Goal: Information Seeking & Learning: Learn about a topic

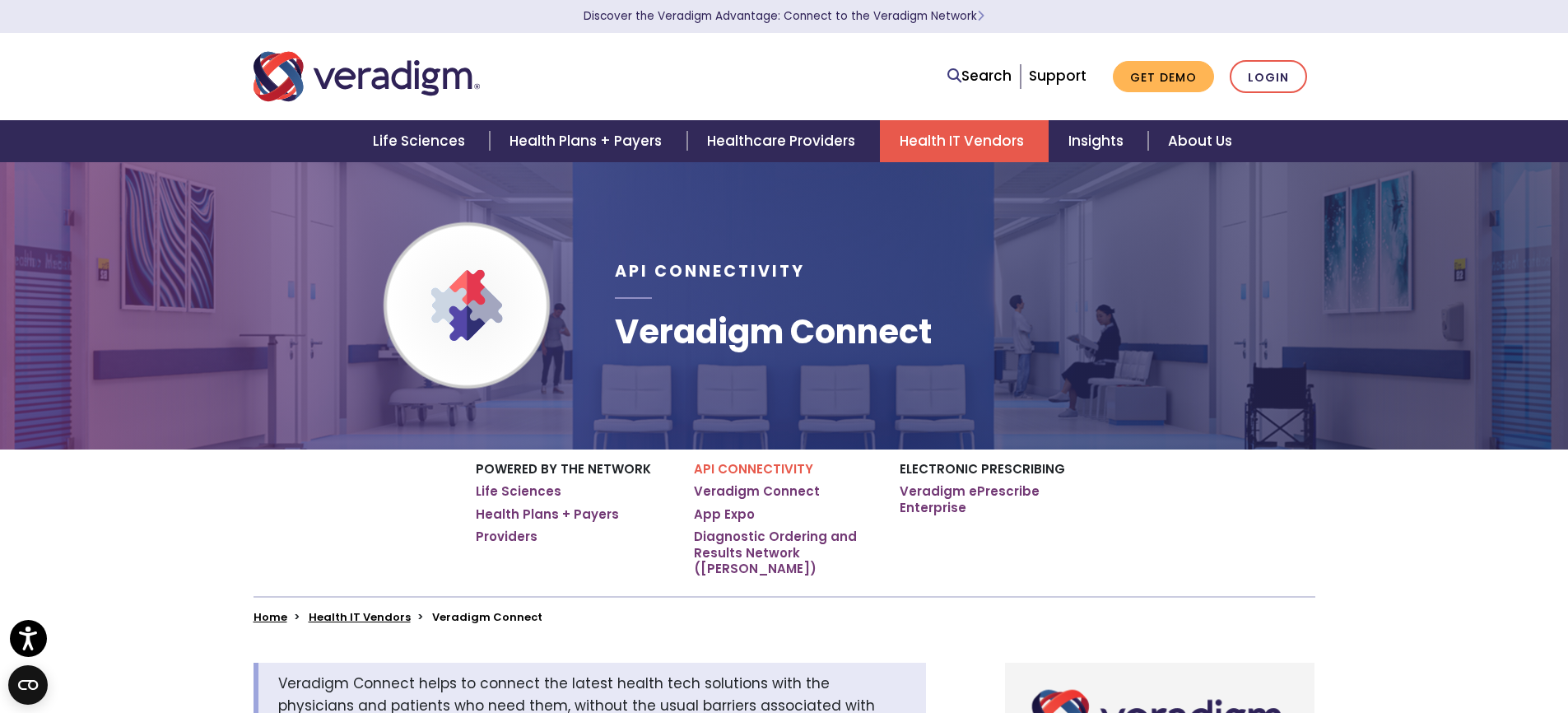
click at [680, 345] on h1 "Veradigm Connect" at bounding box center [773, 332] width 317 height 40
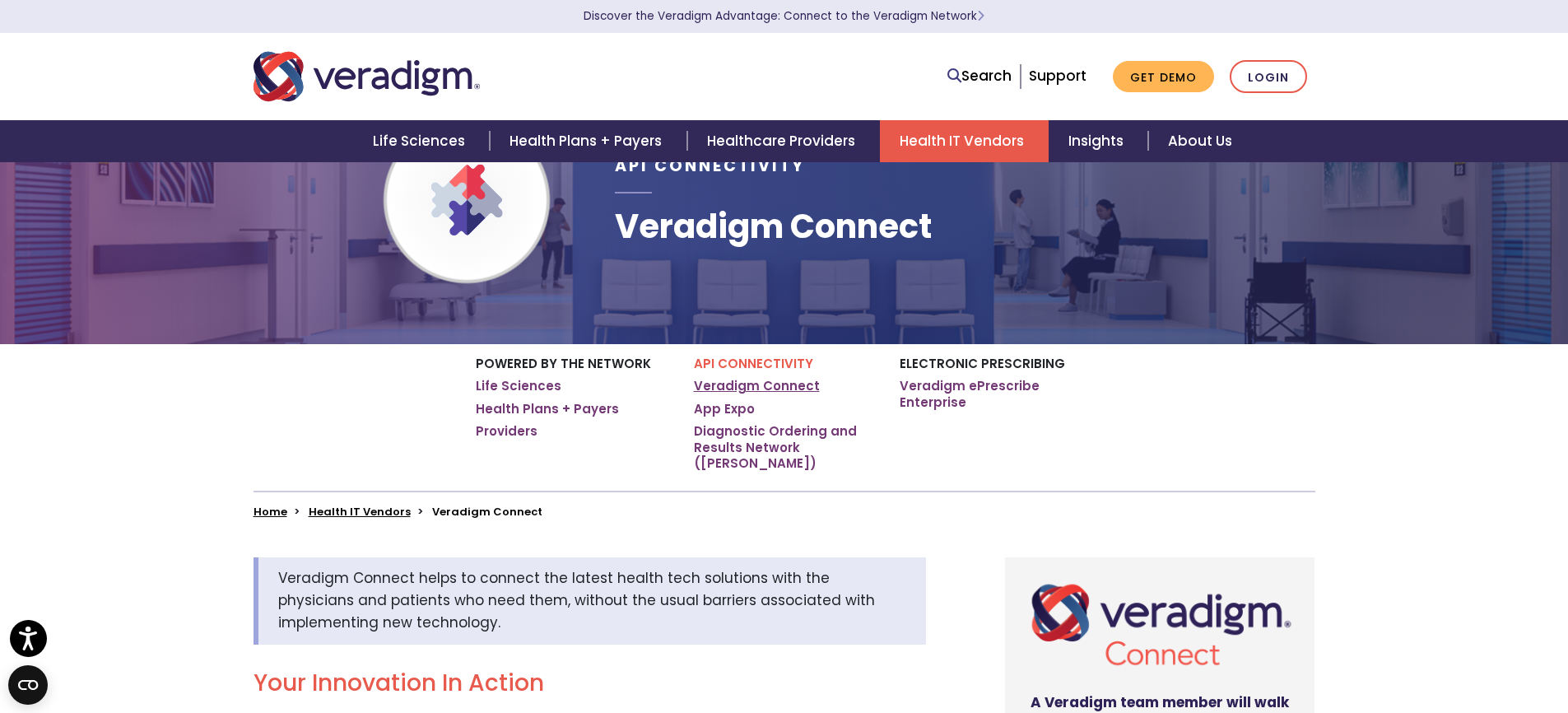
scroll to position [152, 0]
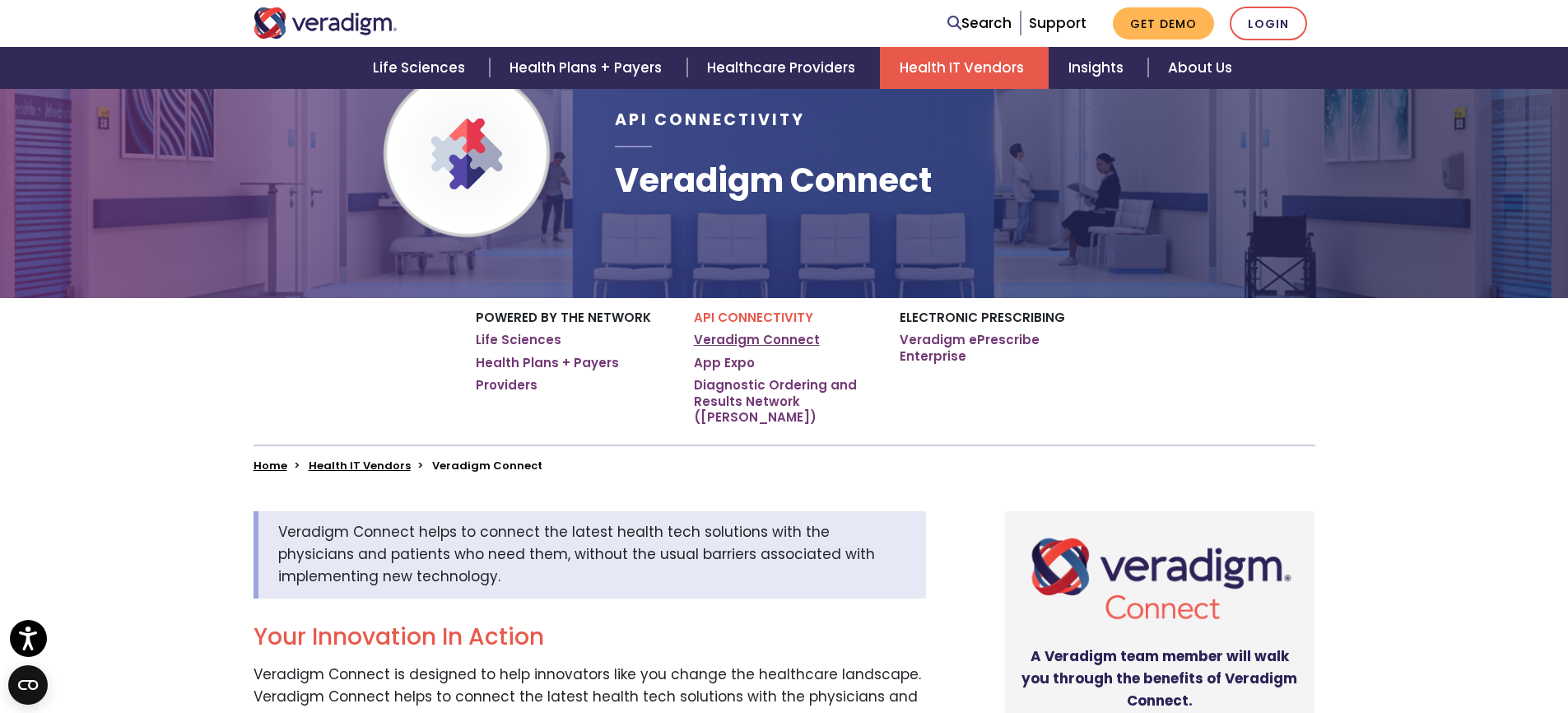
click at [782, 338] on link "Veradigm Connect" at bounding box center [757, 340] width 126 height 17
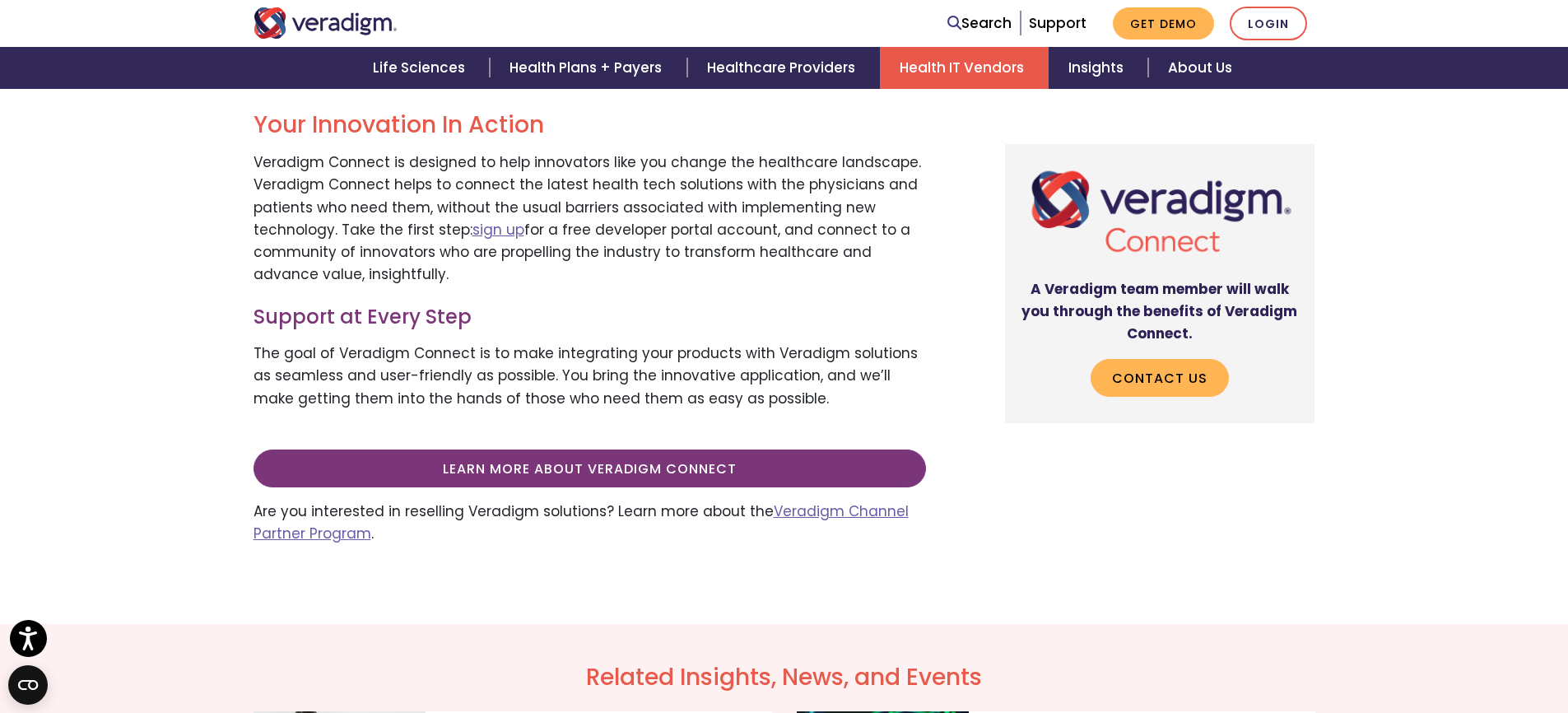
scroll to position [646, 0]
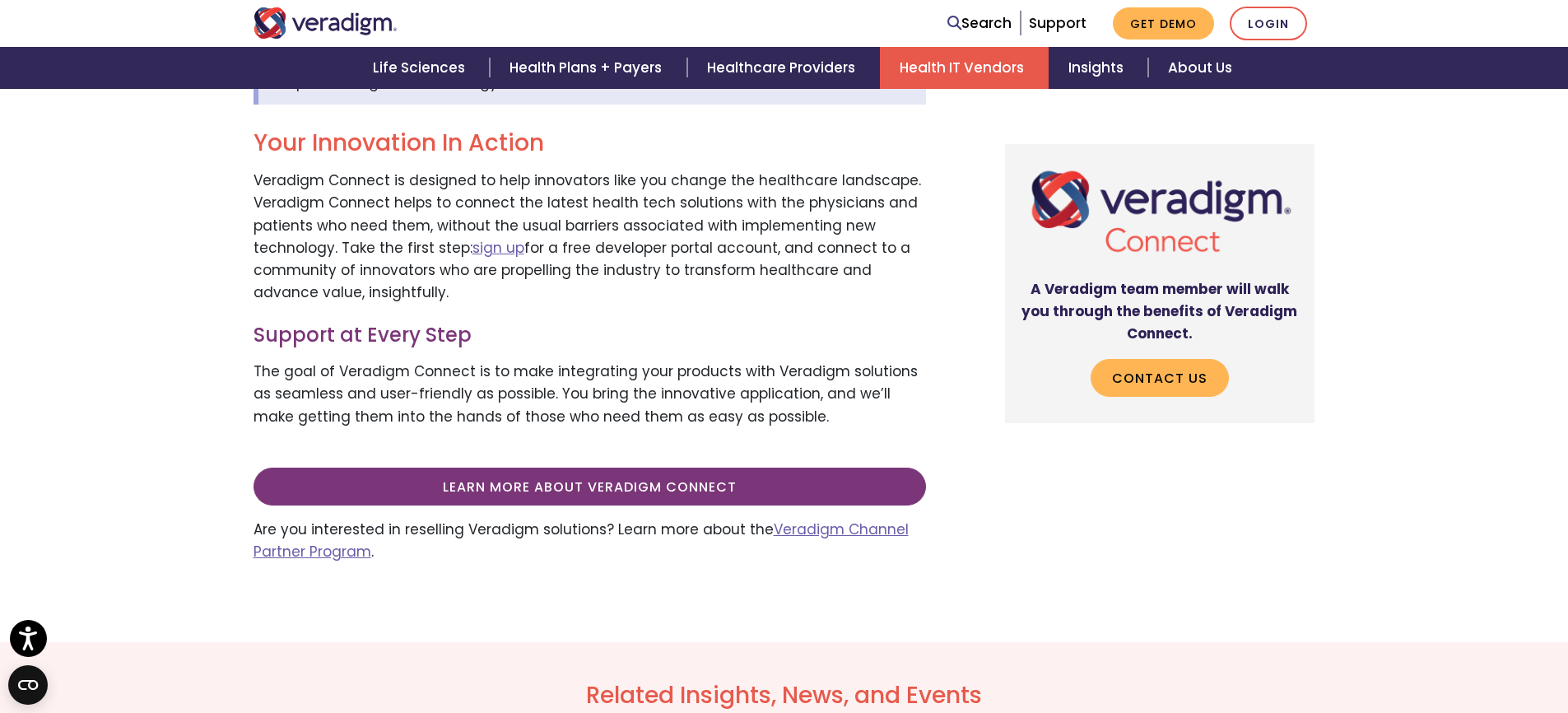
click at [634, 254] on p "Veradigm Connect is designed to help innovators like you change the healthcare …" at bounding box center [589, 237] width 673 height 134
click at [485, 238] on link "sign up" at bounding box center [498, 247] width 52 height 19
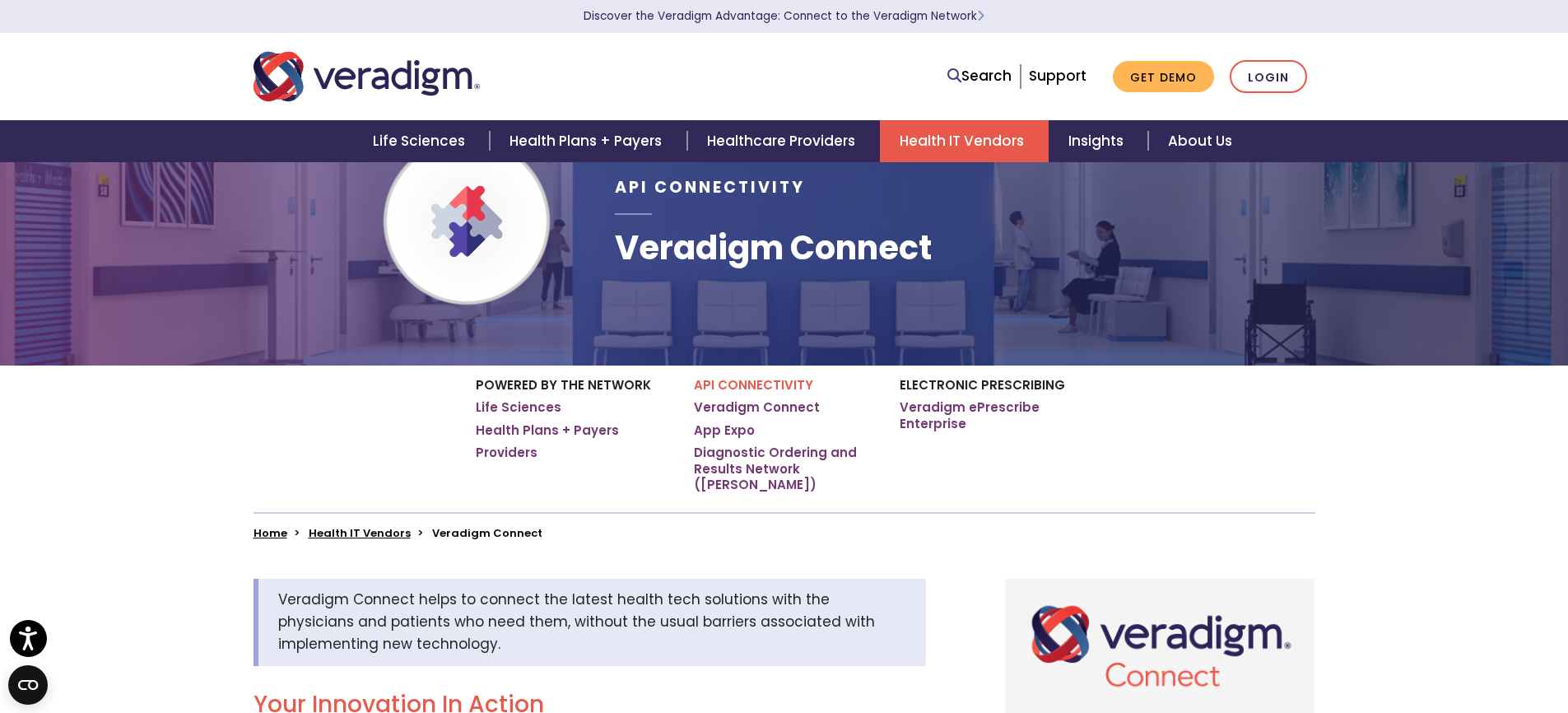
scroll to position [0, 0]
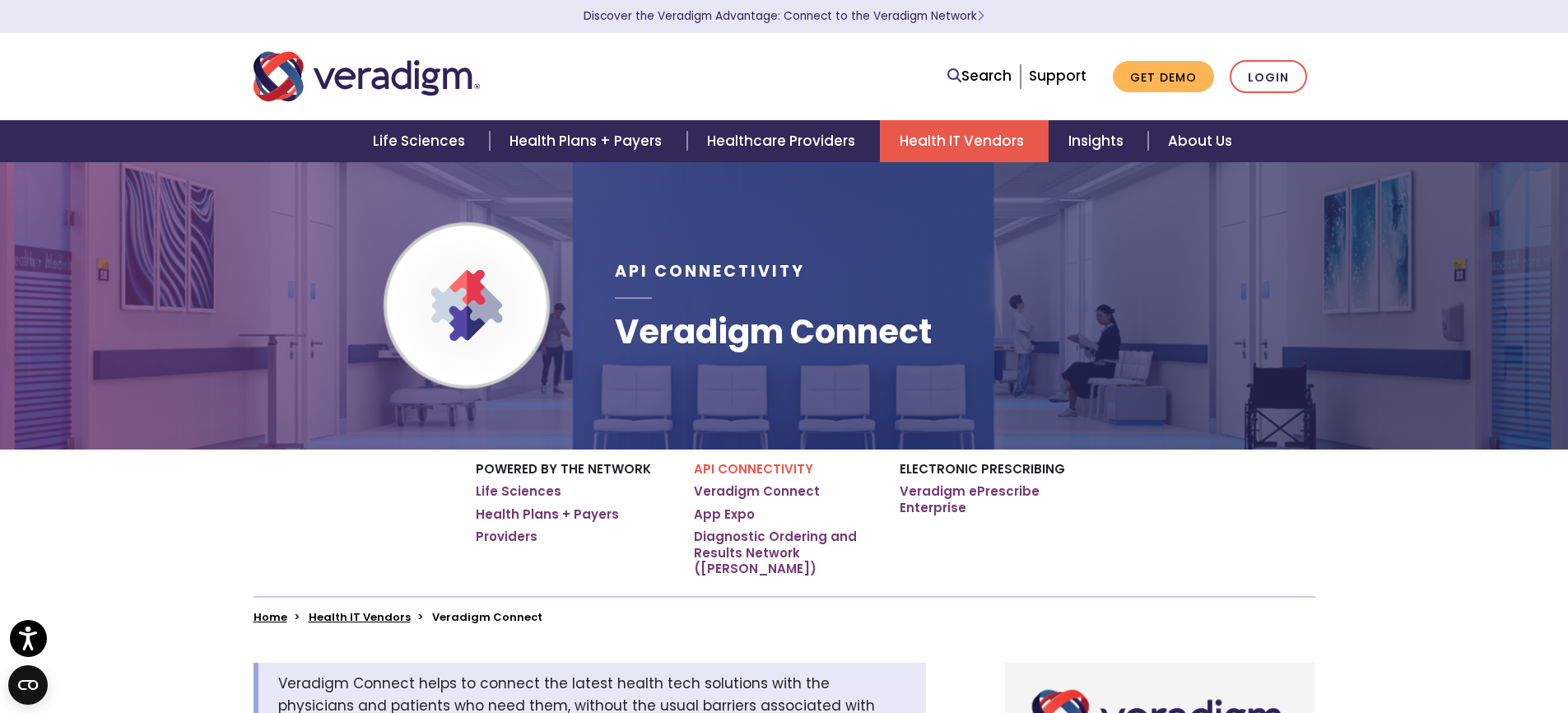
click at [253, 66] on img "Veradigm logo" at bounding box center [366, 76] width 226 height 54
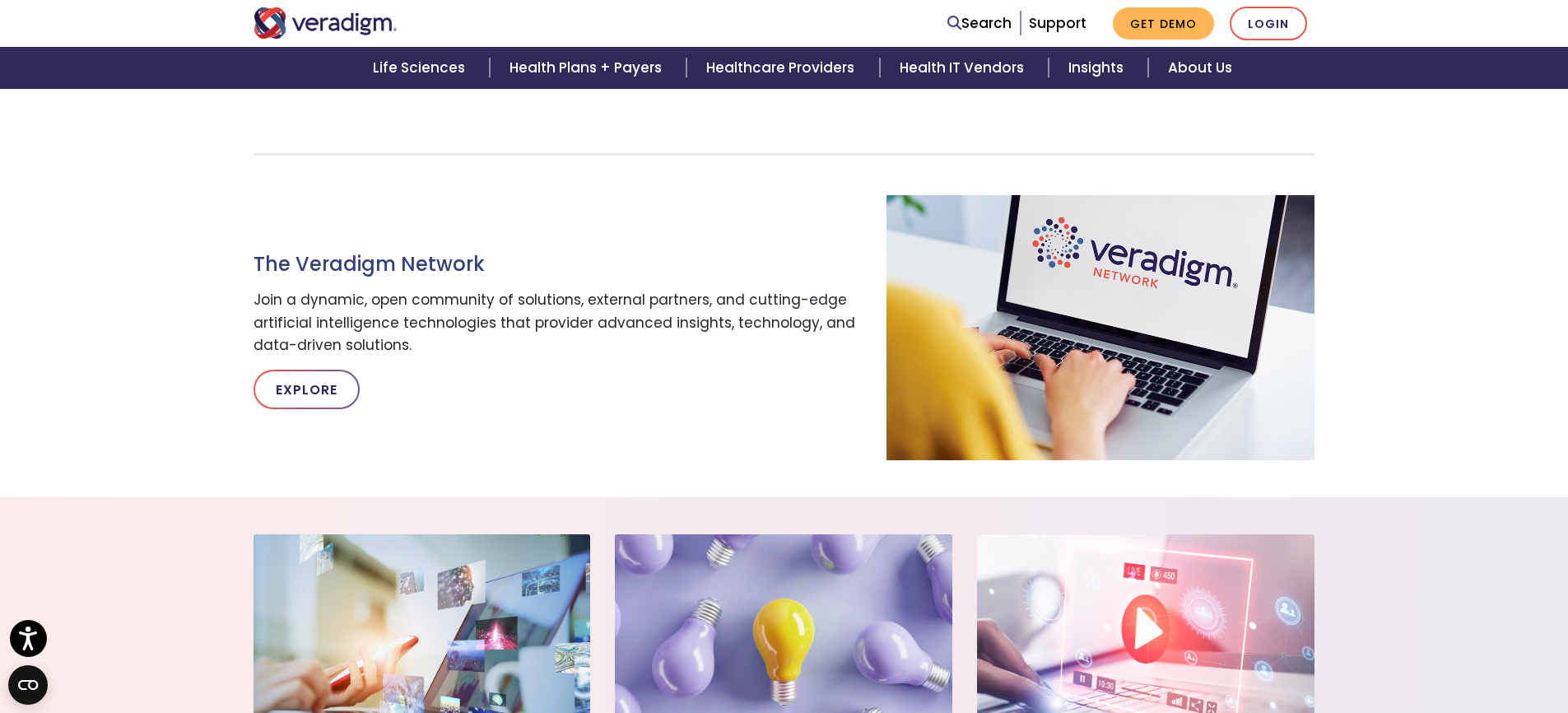
scroll to position [872, 0]
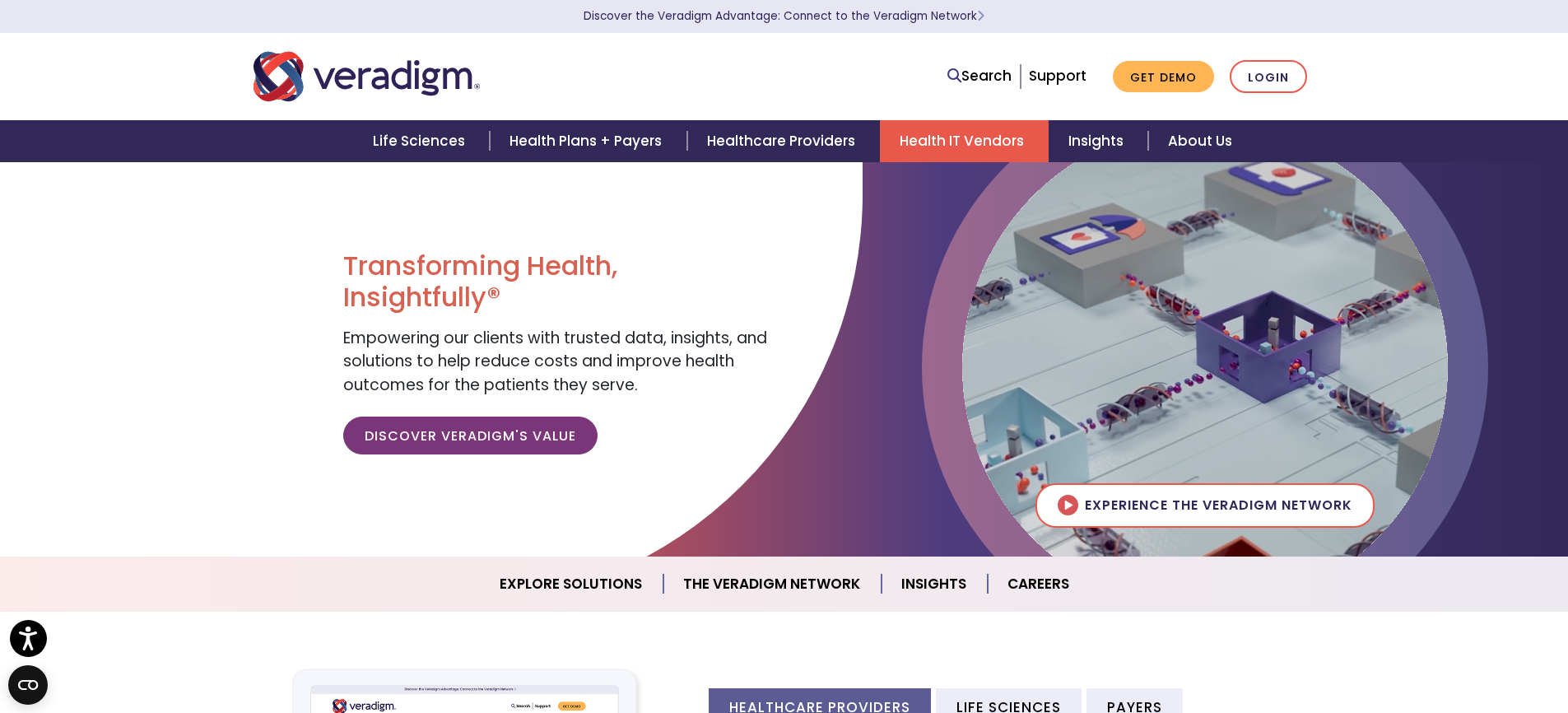
scroll to position [4, 0]
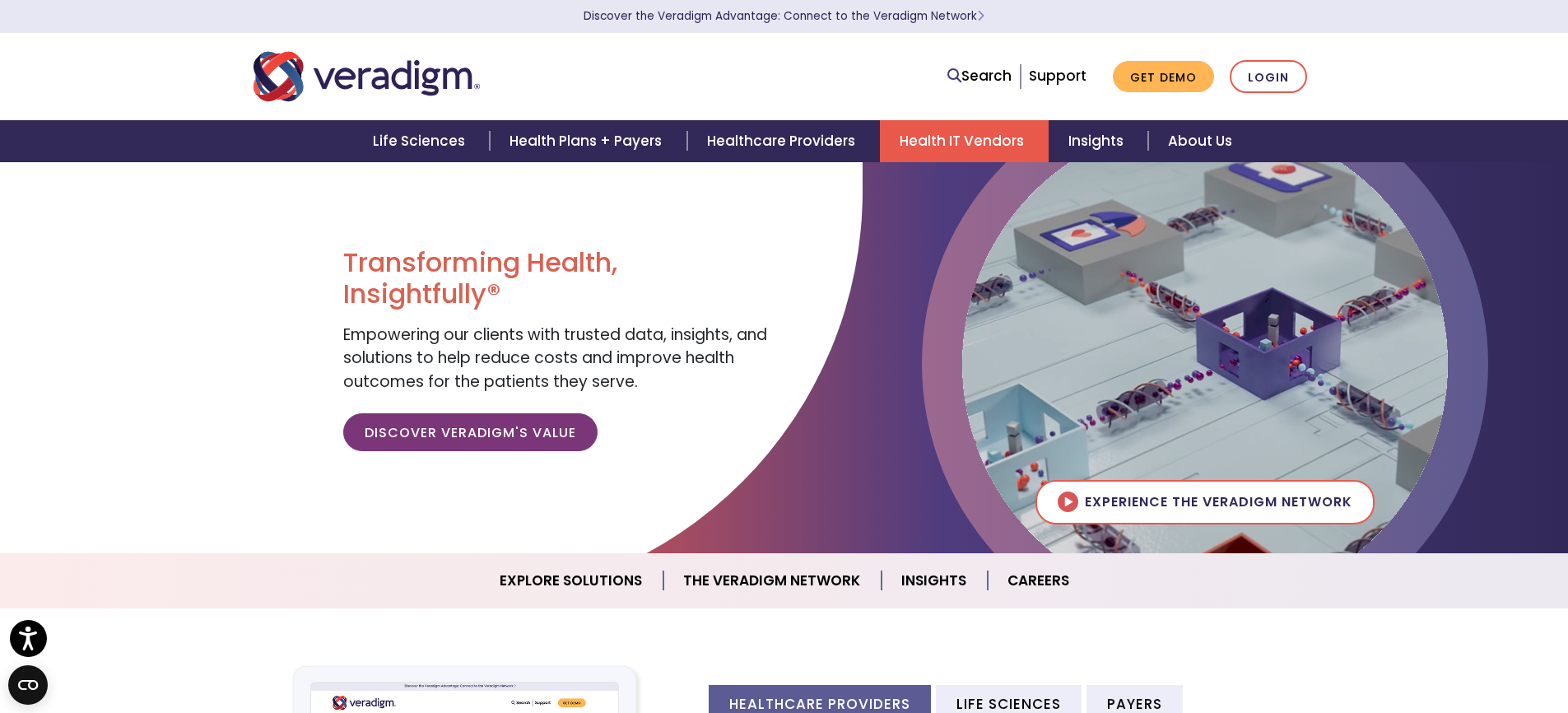
click at [991, 138] on link "Health IT Vendors" at bounding box center [964, 142] width 168 height 42
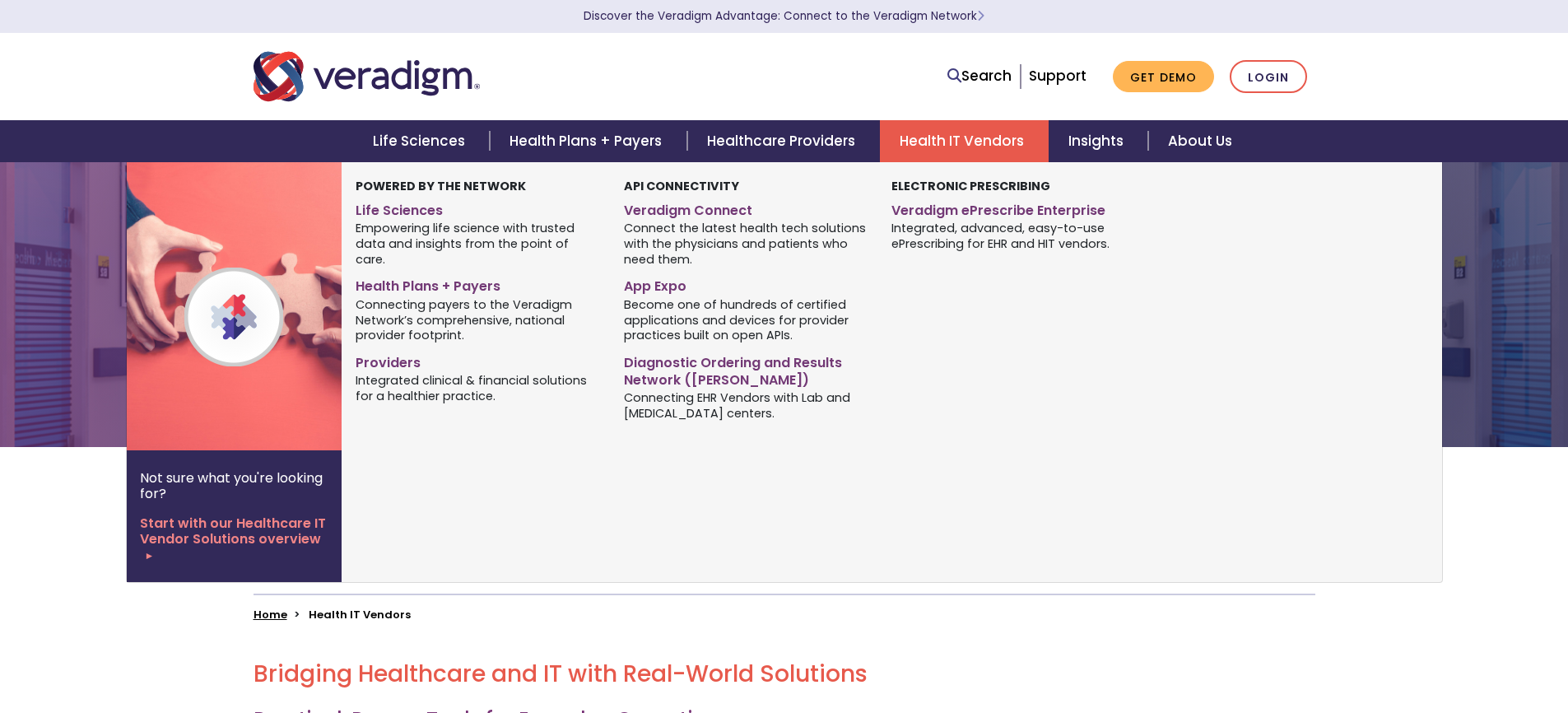
scroll to position [4, 0]
click at [706, 216] on link "Veradigm Connect" at bounding box center [746, 208] width 243 height 24
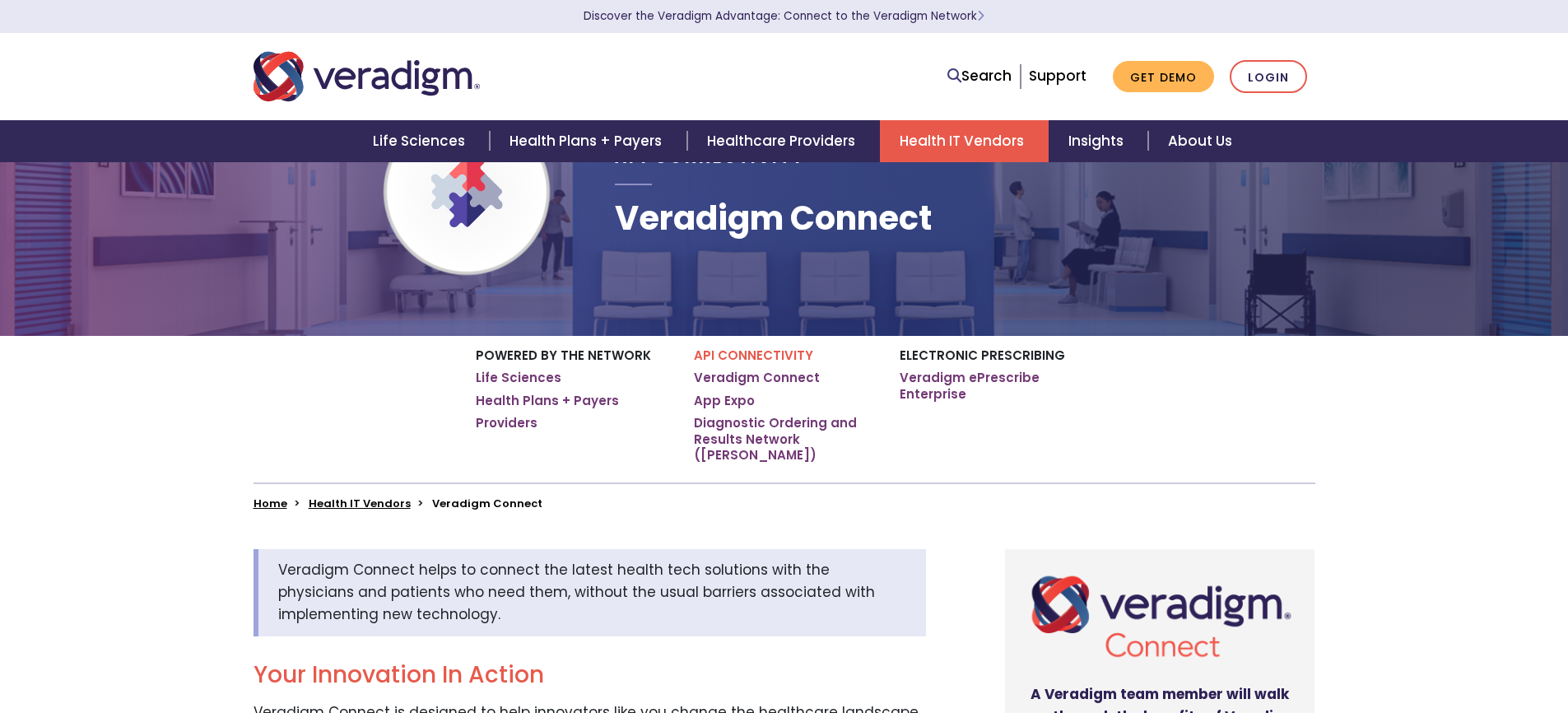
scroll to position [157, 0]
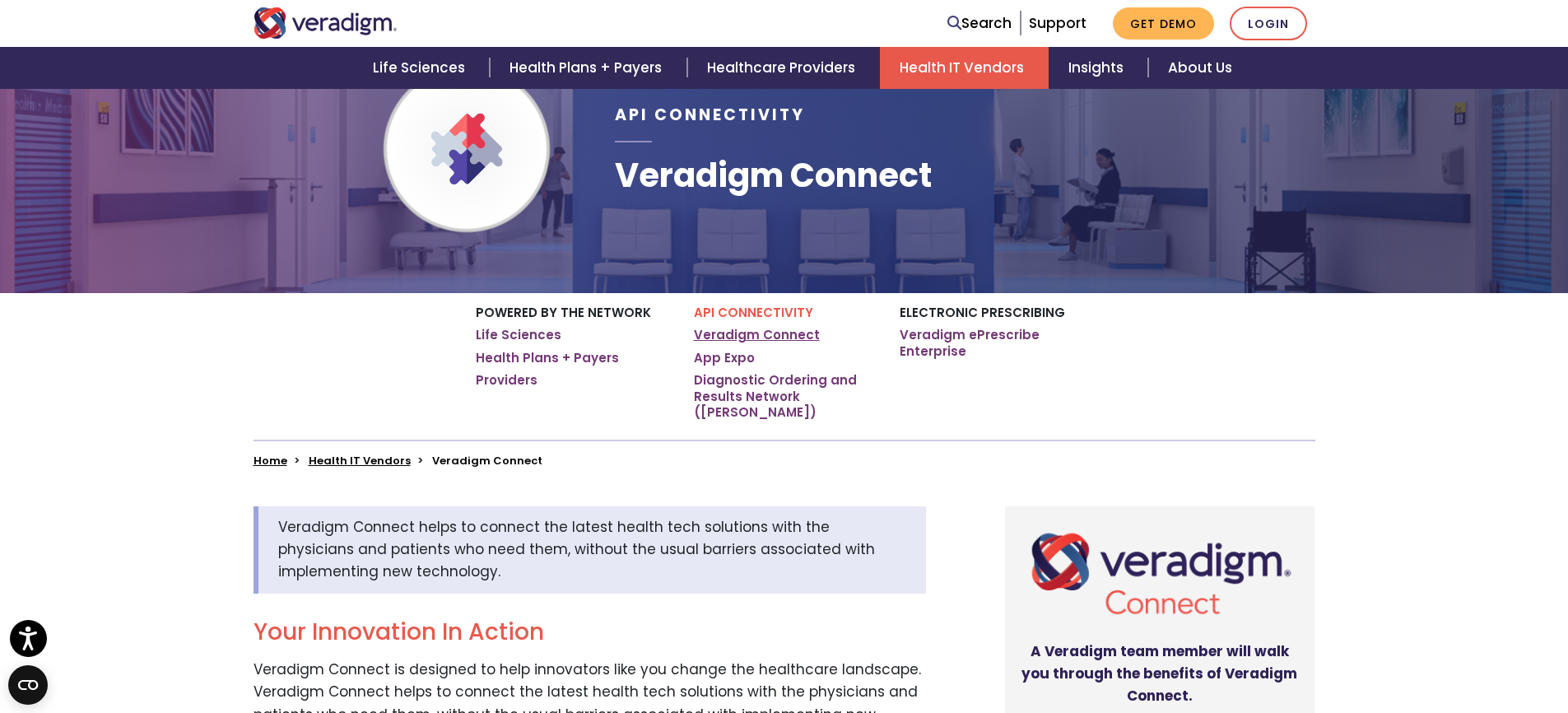
click at [765, 333] on link "Veradigm Connect" at bounding box center [757, 335] width 126 height 17
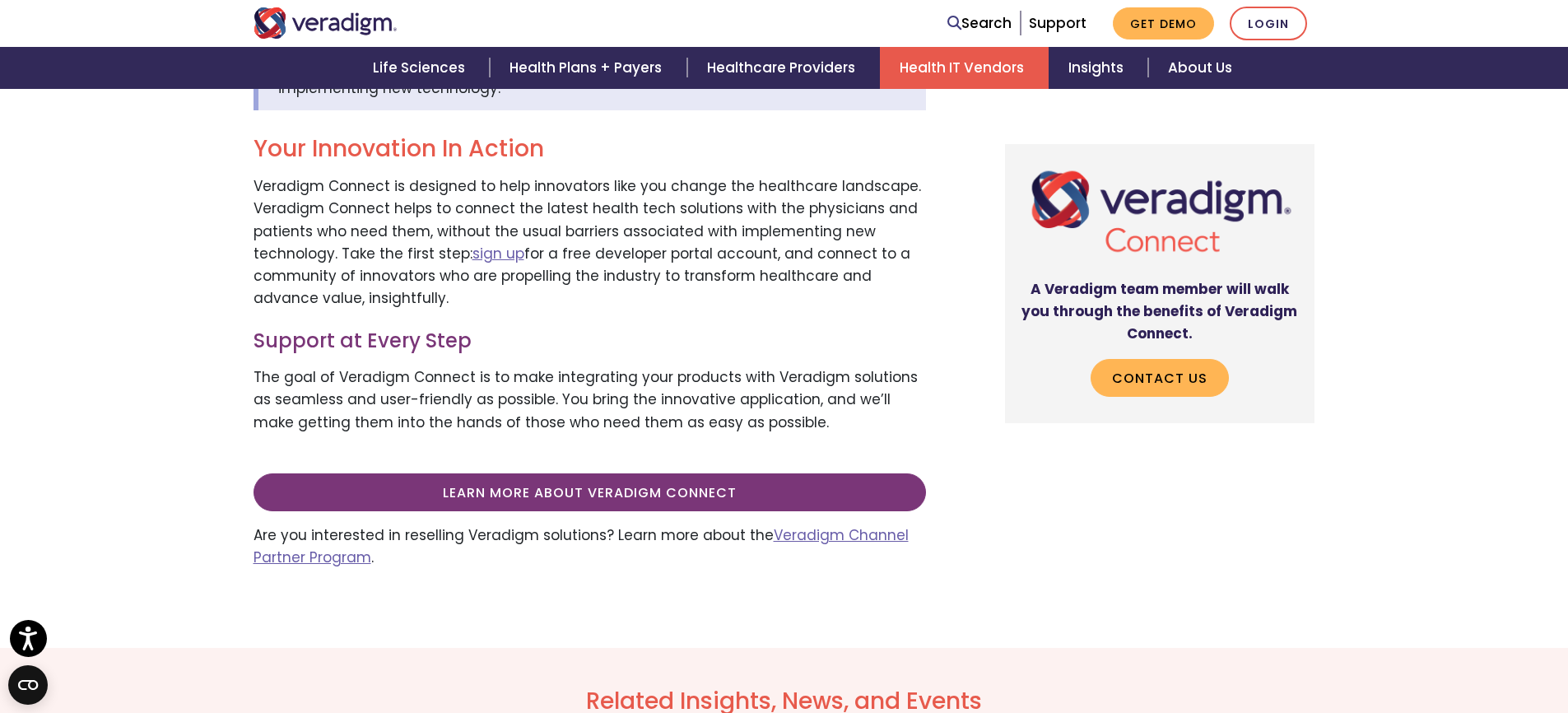
scroll to position [676, 0]
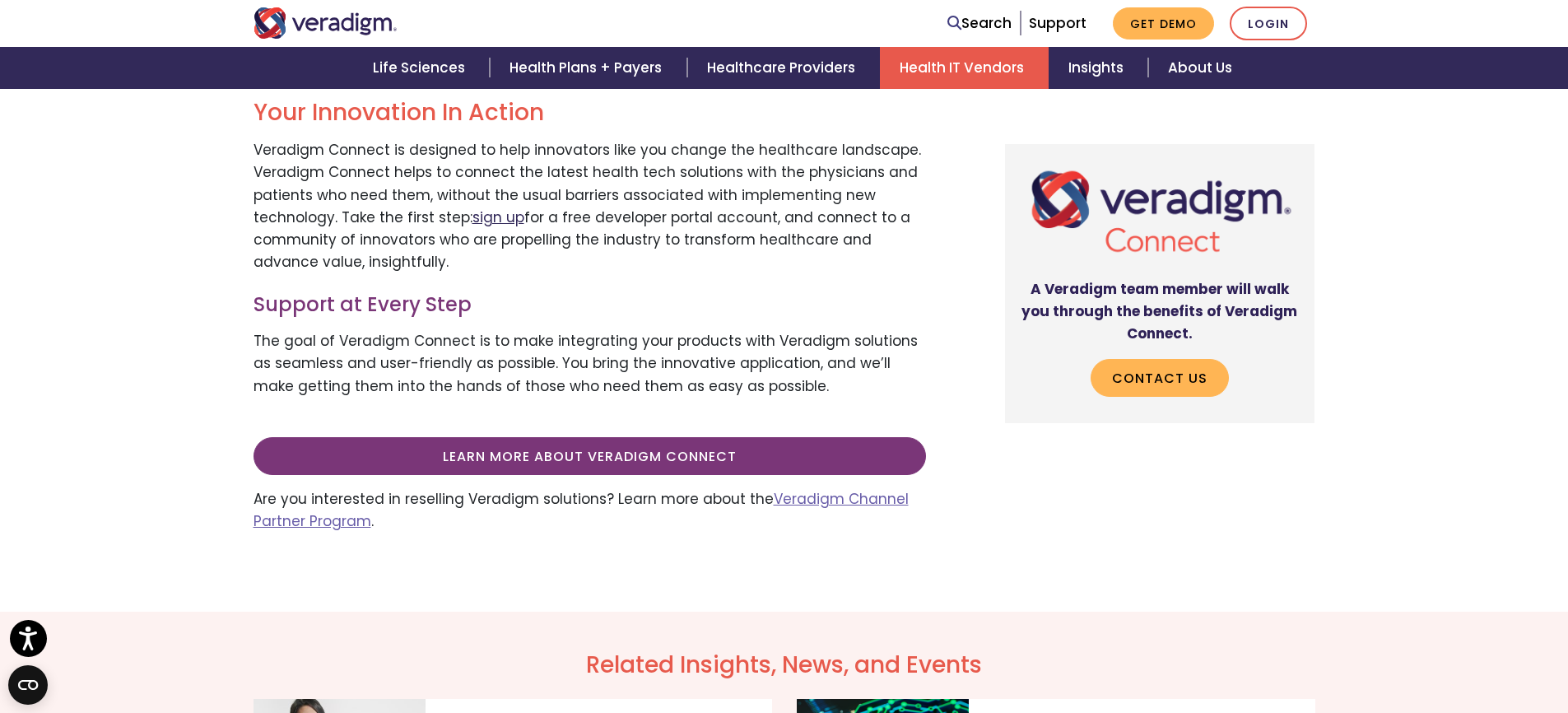
click at [505, 207] on link "sign up" at bounding box center [498, 216] width 52 height 19
click at [834, 489] on link "Veradigm Channel Partner Program" at bounding box center [581, 510] width 656 height 42
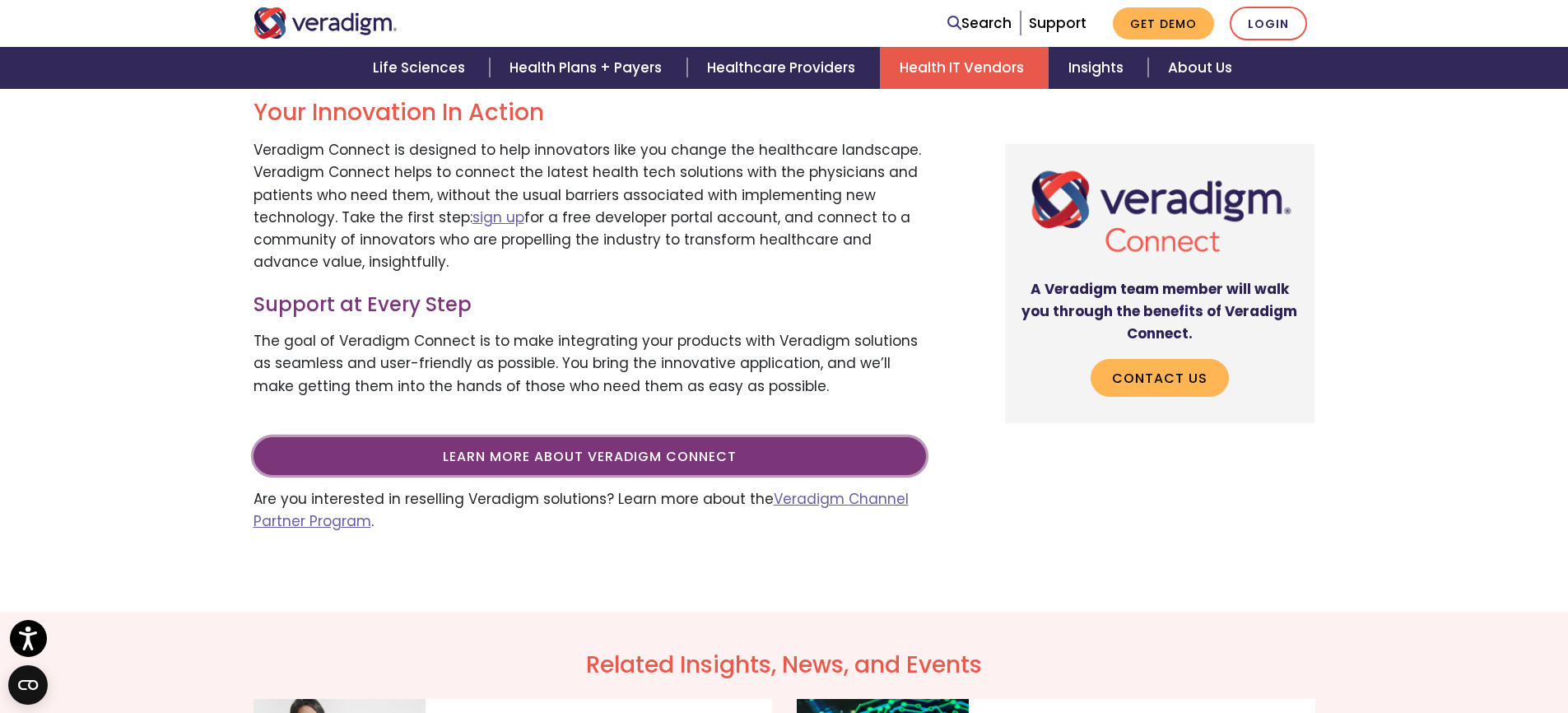
click at [834, 439] on link "Learn more about Veradigm Connect" at bounding box center [589, 456] width 673 height 38
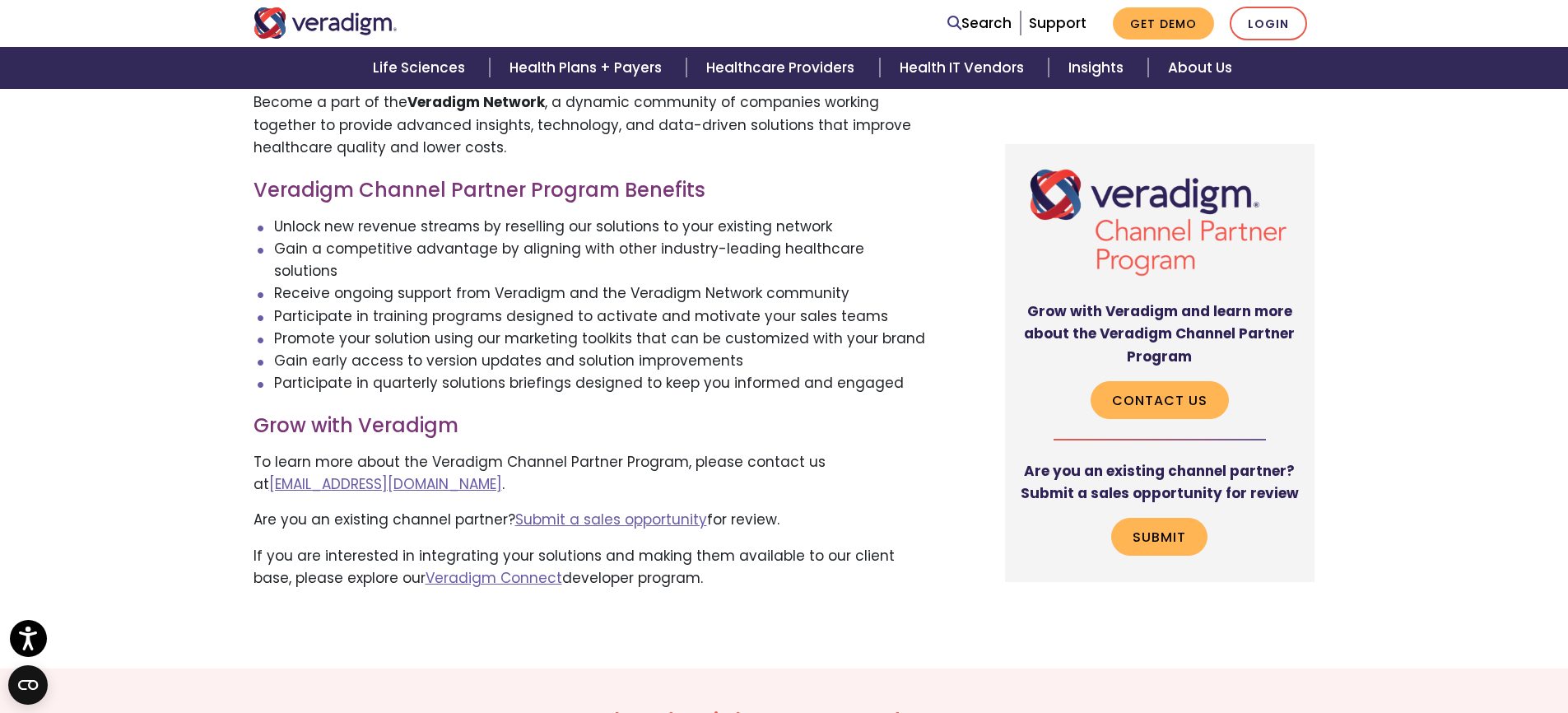
scroll to position [727, 0]
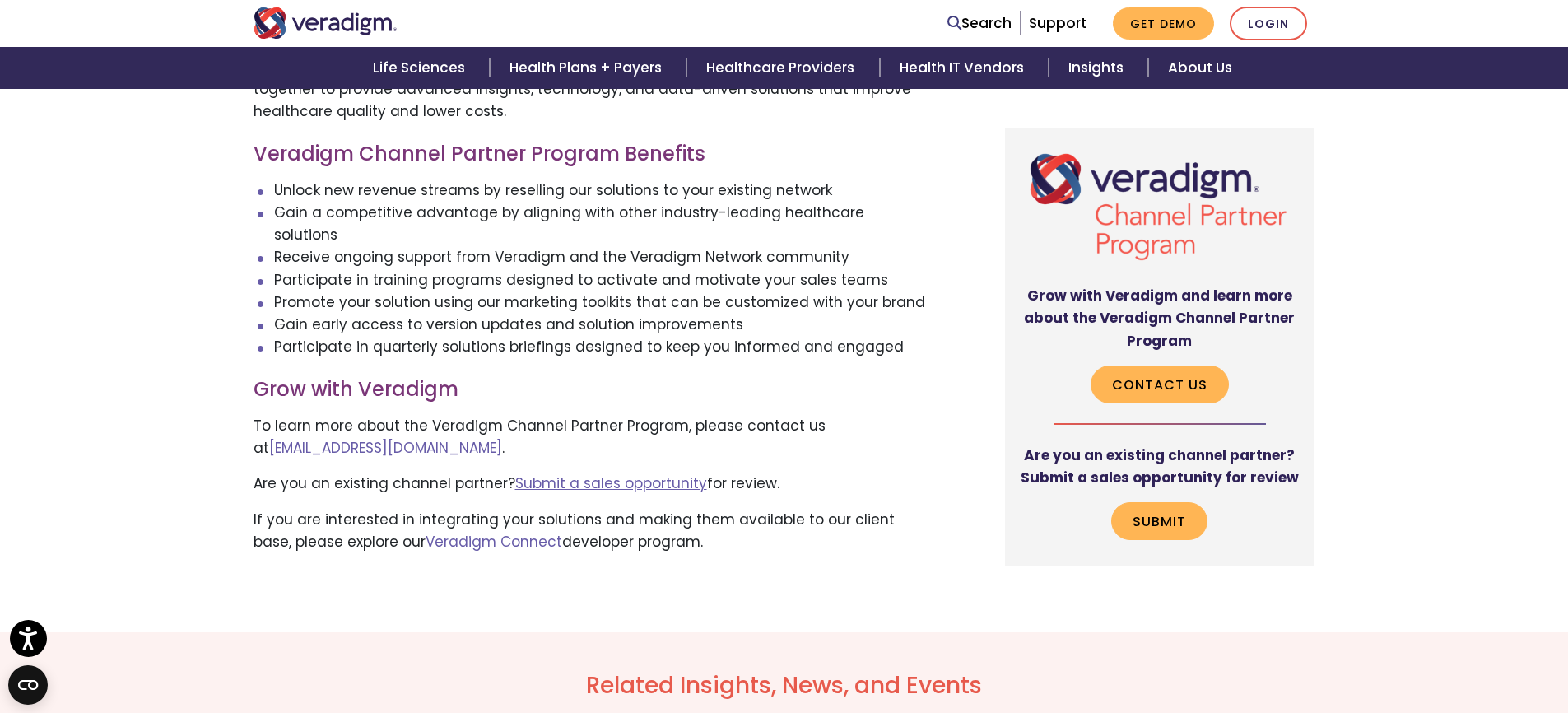
click at [749, 246] on li "Receive ongoing support from Veradigm and the Veradigm Network community" at bounding box center [600, 257] width 652 height 22
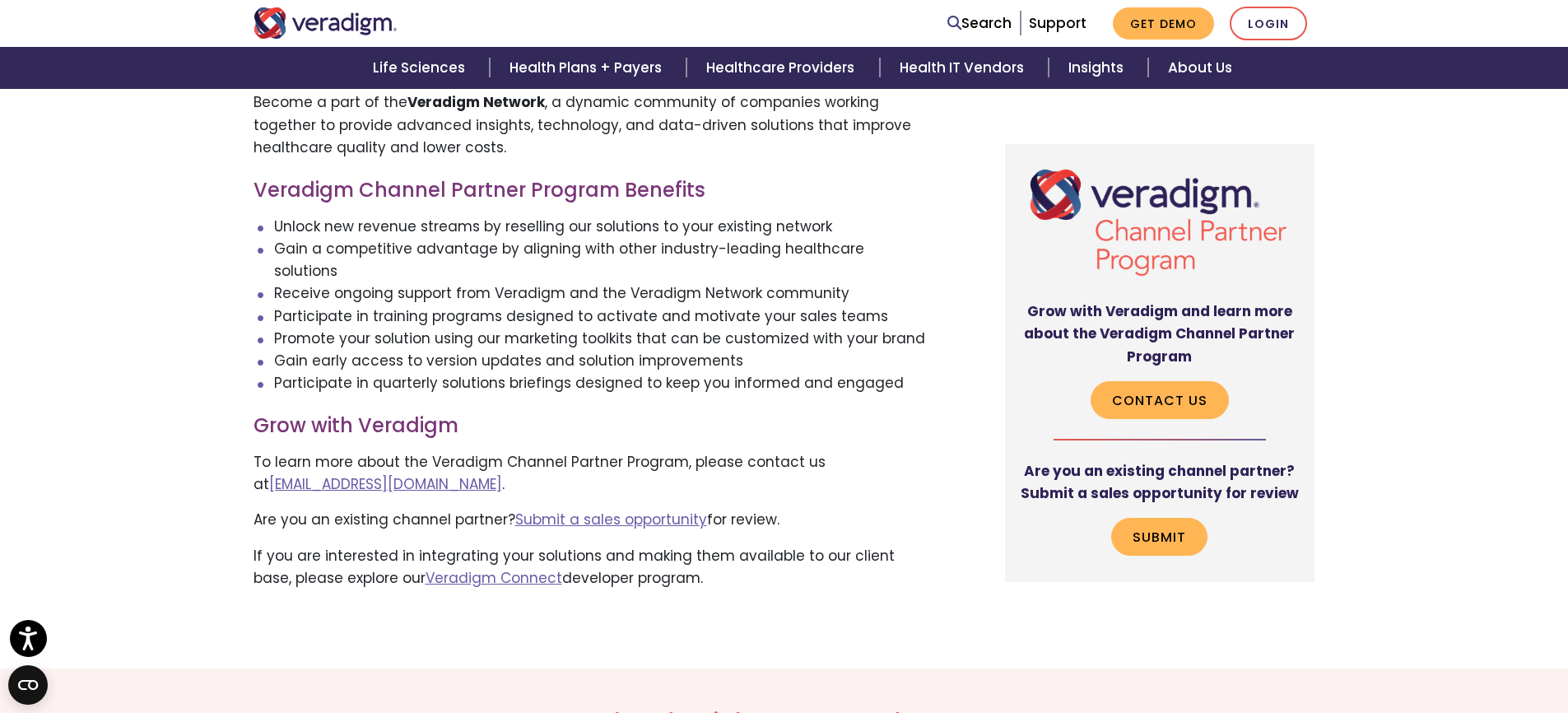
click at [614, 415] on h3 "Grow with Veradigm" at bounding box center [589, 427] width 673 height 24
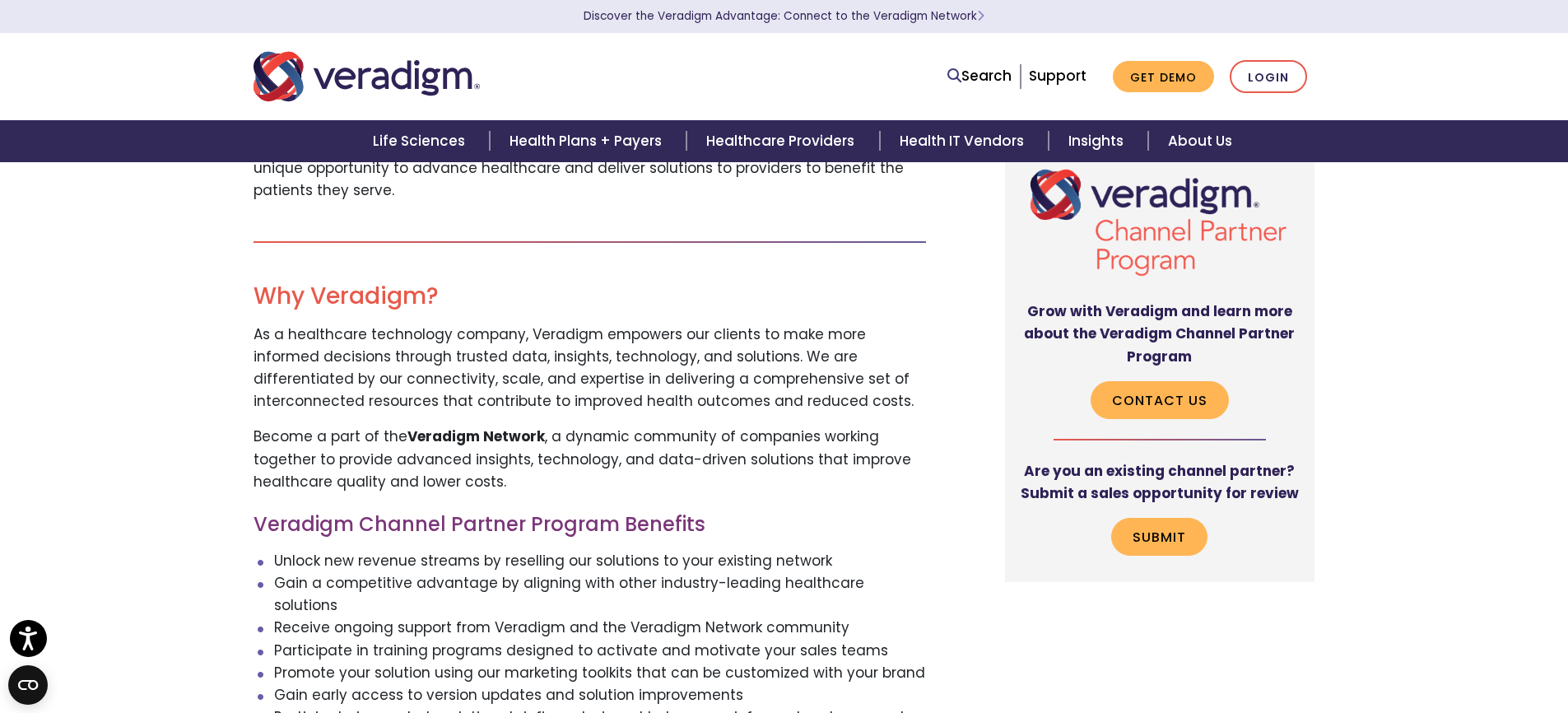
scroll to position [0, 0]
